Goal: Information Seeking & Learning: Learn about a topic

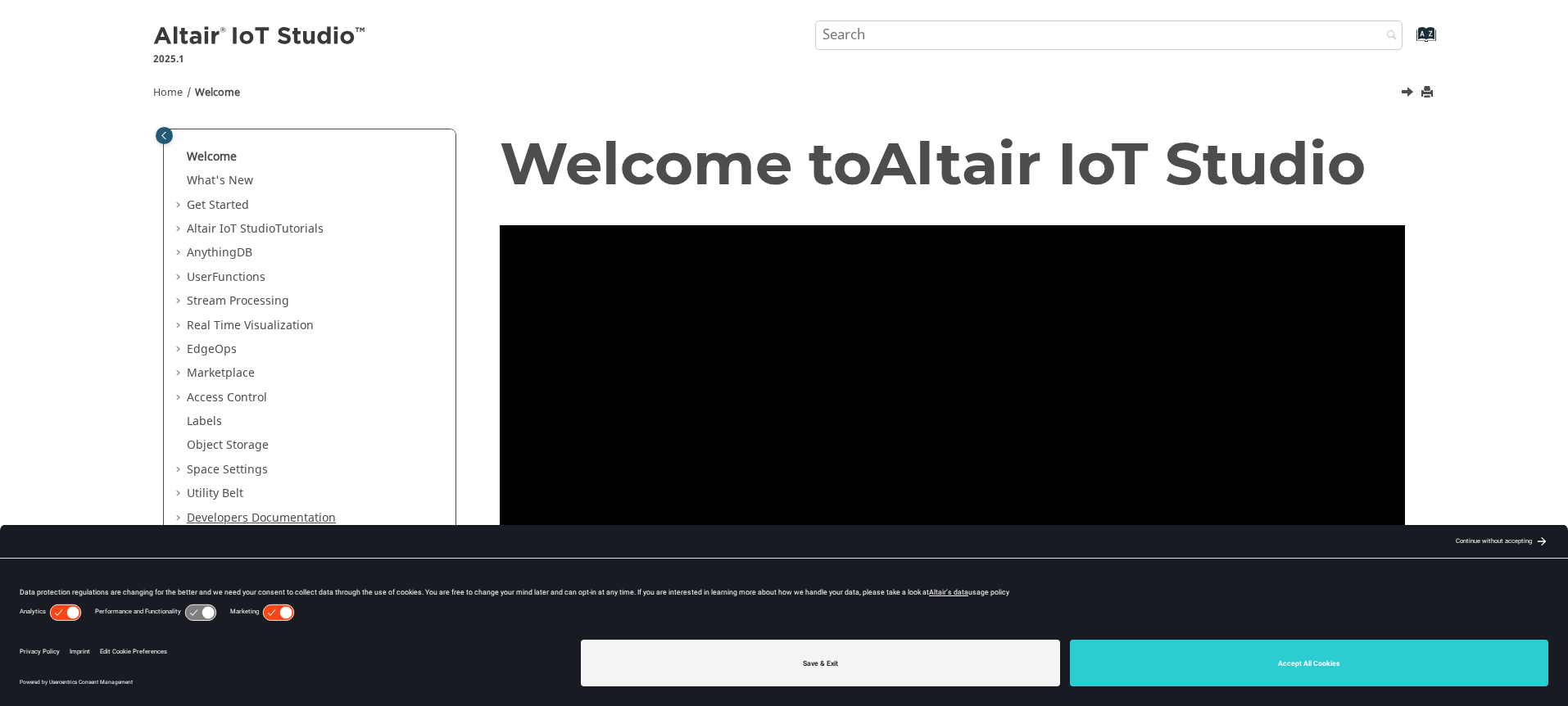
click at [233, 524] on div "arrow_back_black_24dp Continue without accepting arrow_forward_black_24dp Data …" at bounding box center [784, 578] width 1568 height 109
click at [239, 517] on link "Developers Documentation" at bounding box center [261, 518] width 149 height 18
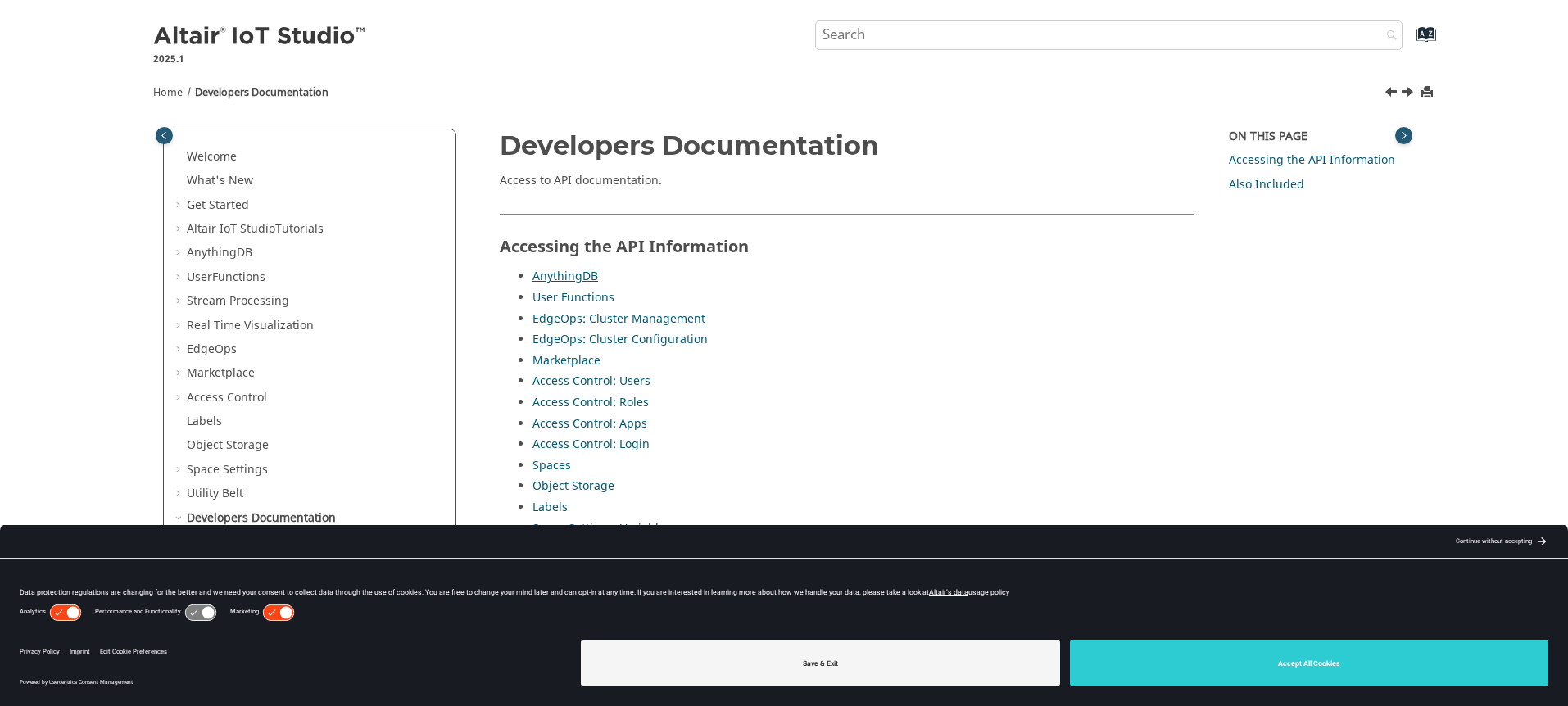
click at [580, 276] on link "AnythingDB" at bounding box center [566, 276] width 65 height 18
